Goal: Use online tool/utility: Utilize a website feature to perform a specific function

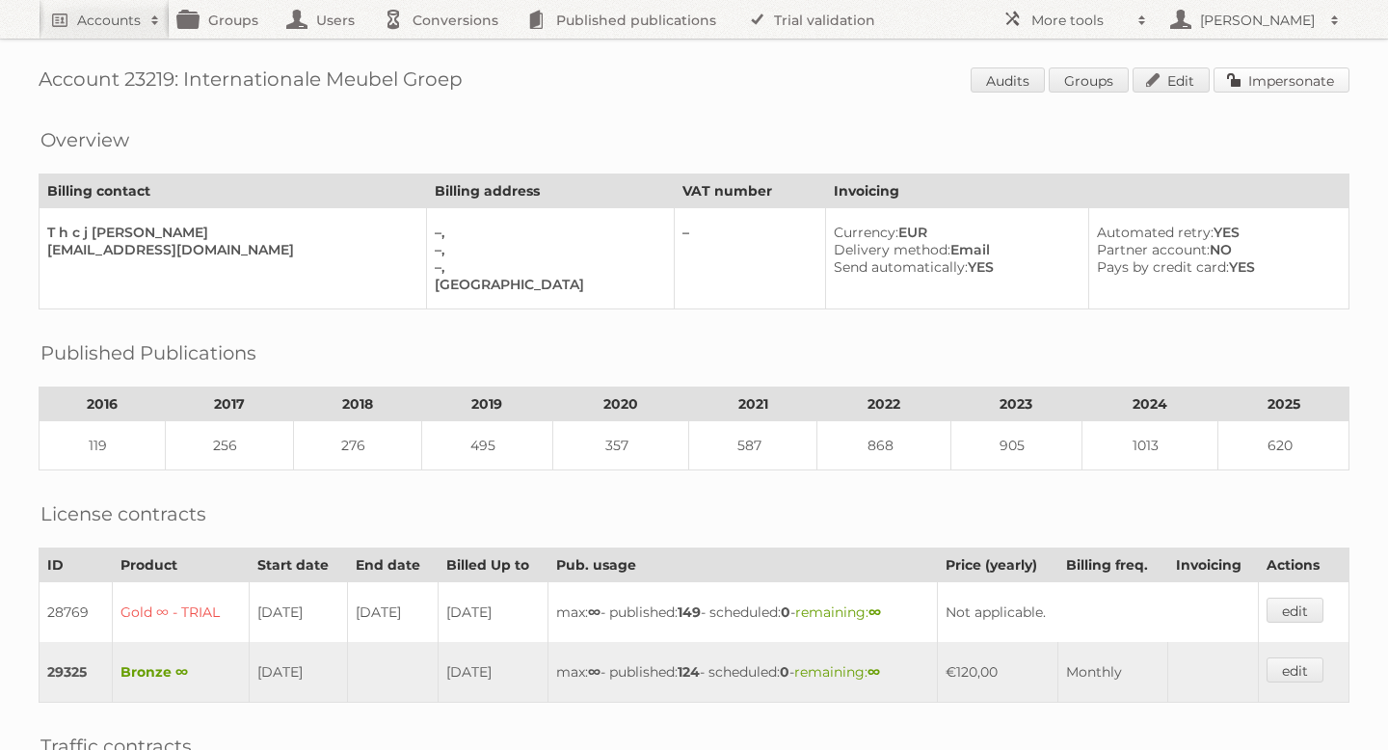
click at [1286, 80] on link "Impersonate" at bounding box center [1281, 79] width 136 height 25
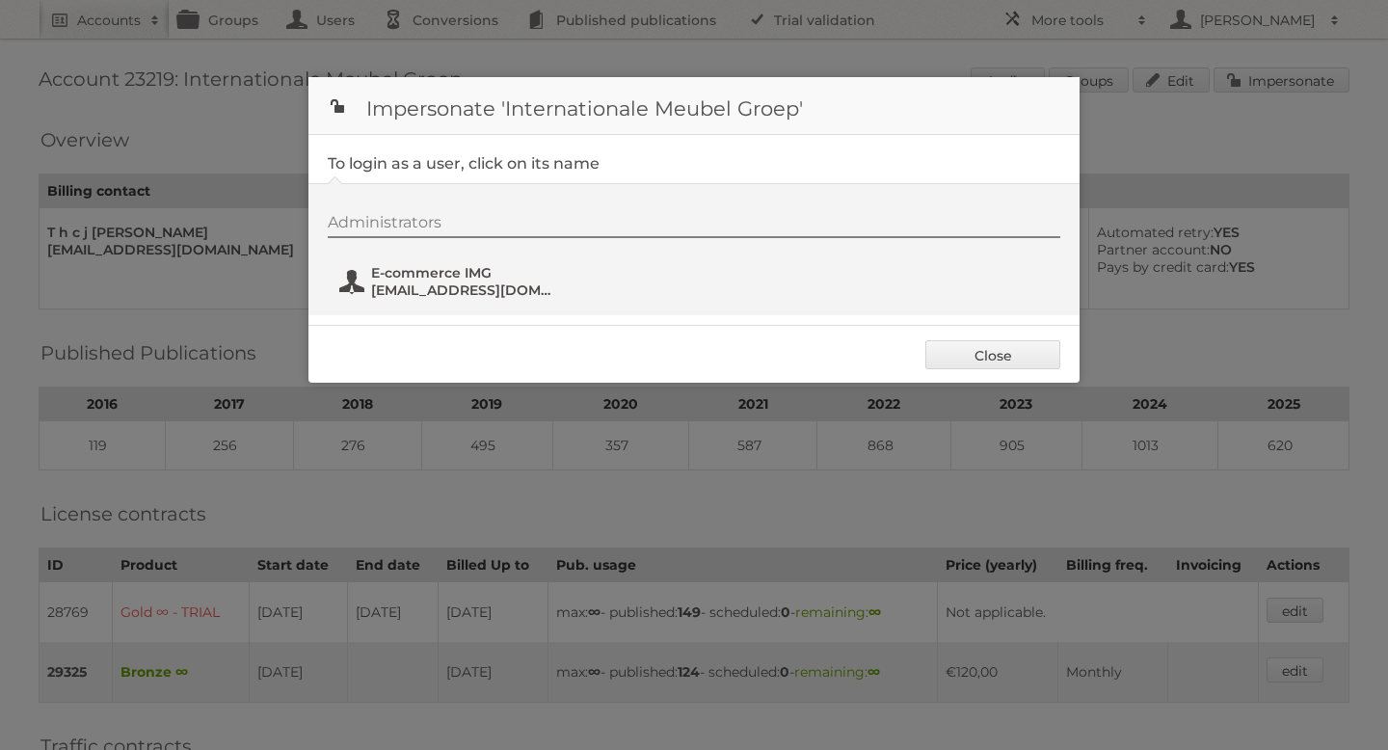
click at [432, 281] on span "Social@i-m-g.nl" at bounding box center [464, 289] width 187 height 17
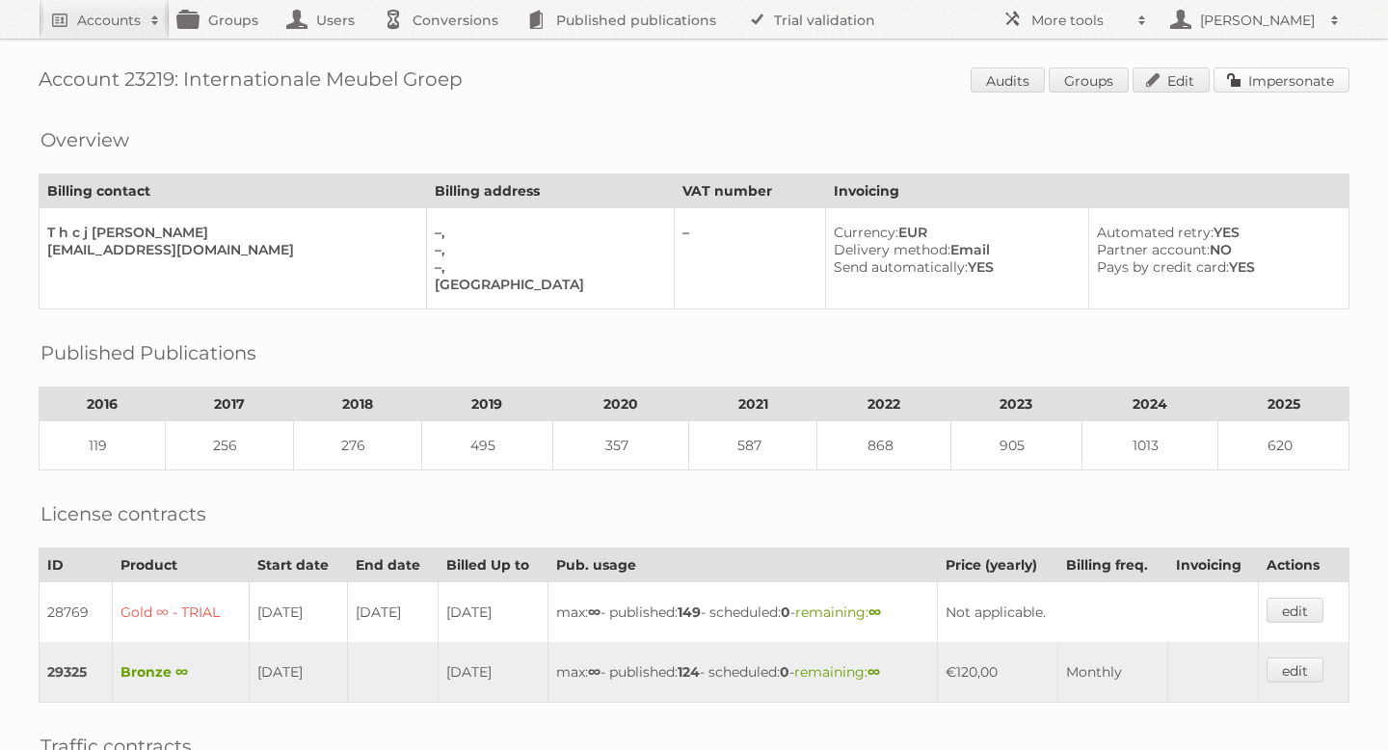
click at [1255, 72] on link "Impersonate" at bounding box center [1281, 79] width 136 height 25
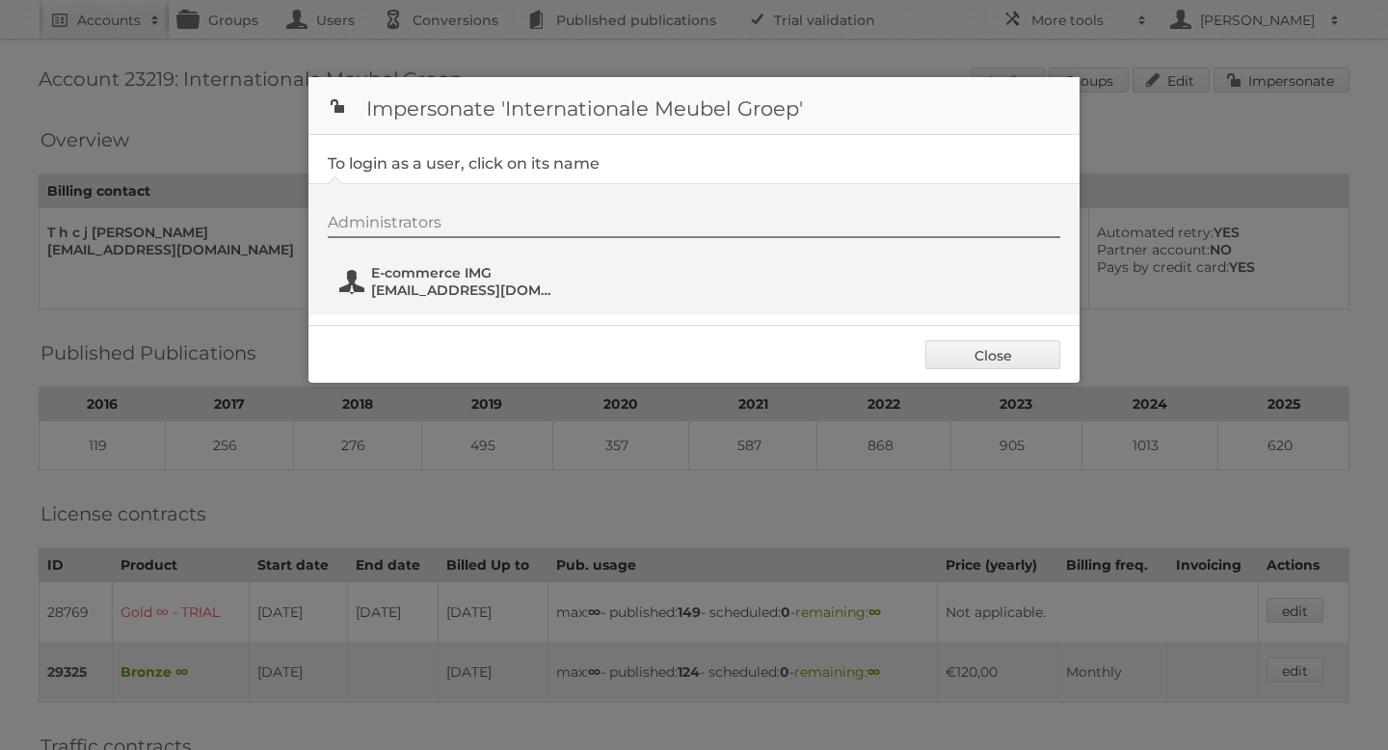
click at [455, 276] on span "E-commerce IMG" at bounding box center [464, 272] width 187 height 17
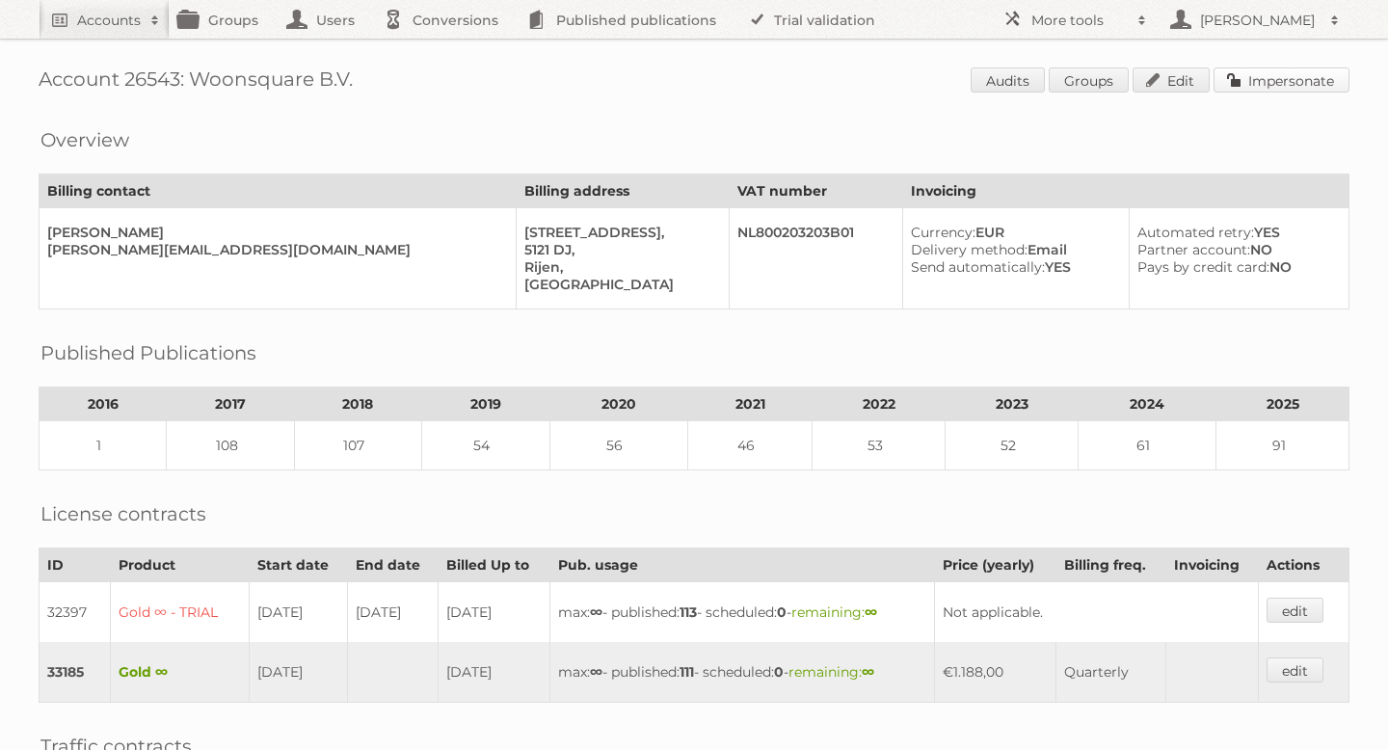
click at [1270, 80] on link "Impersonate" at bounding box center [1281, 79] width 136 height 25
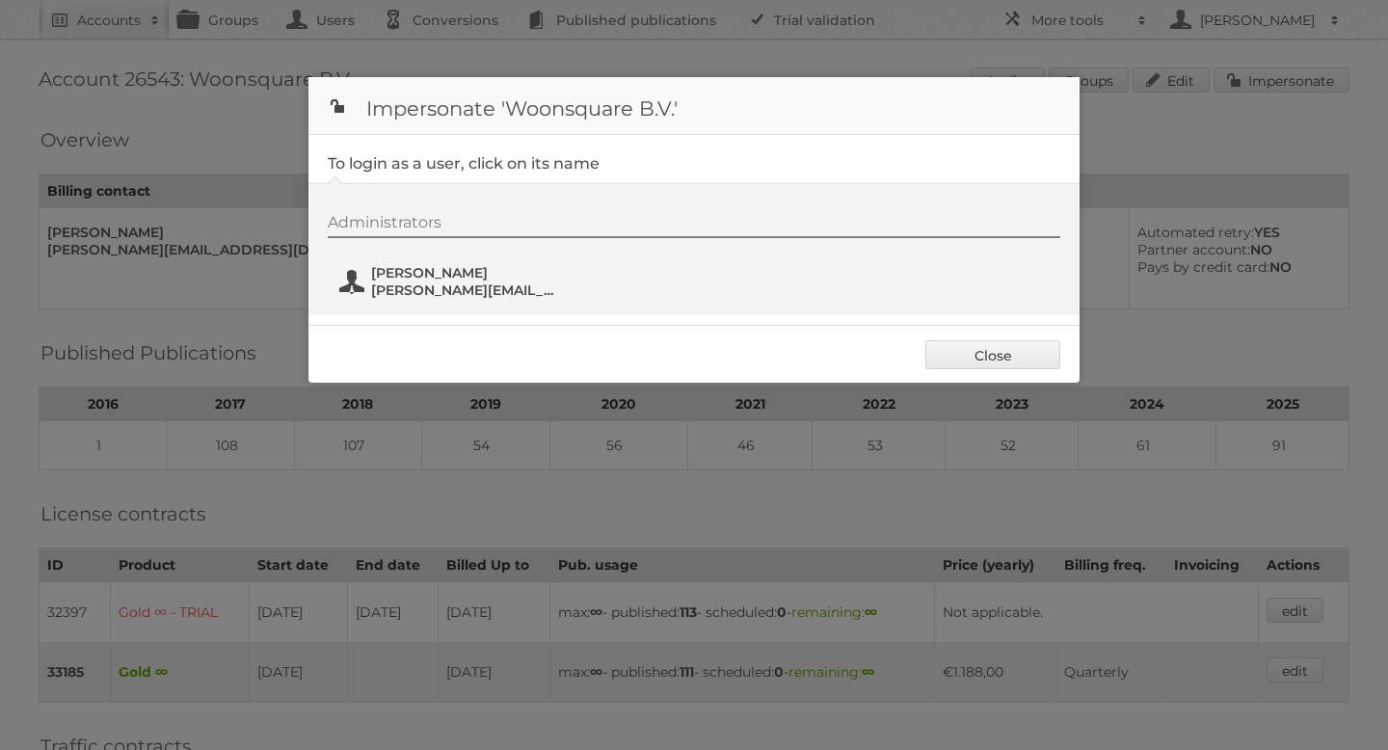
click at [386, 273] on span "[PERSON_NAME]" at bounding box center [464, 272] width 187 height 17
